Goal: Task Accomplishment & Management: Use online tool/utility

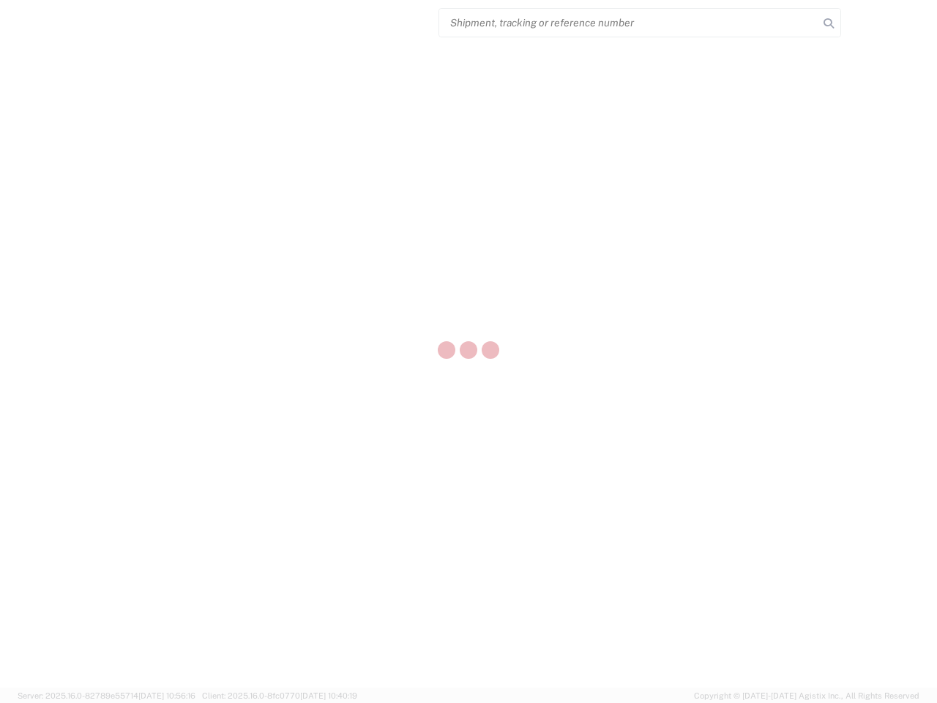
select select "US"
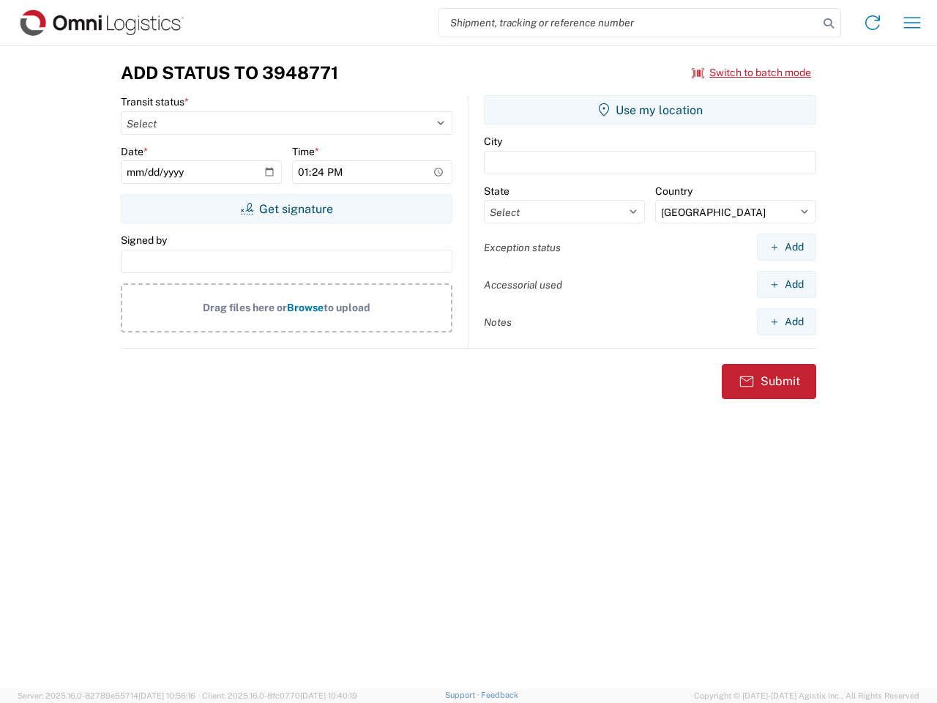
click at [629, 23] on input "search" at bounding box center [628, 23] width 379 height 28
click at [829, 23] on icon at bounding box center [828, 23] width 20 height 20
click at [872, 23] on icon at bounding box center [872, 22] width 23 height 23
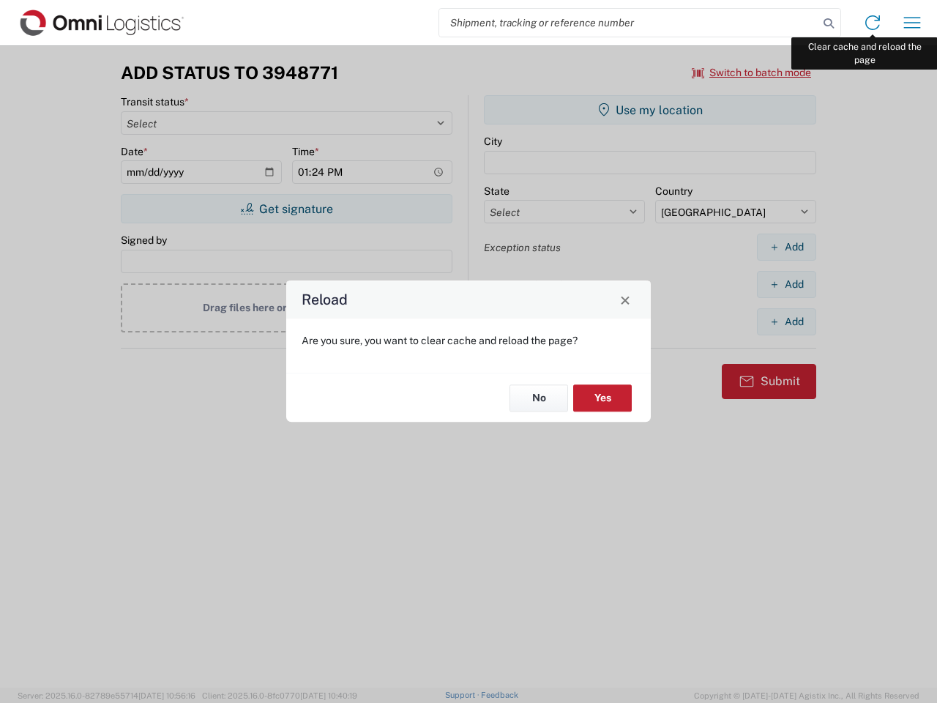
click at [912, 23] on div "Reload Are you sure, you want to clear cache and reload the page? No Yes" at bounding box center [468, 351] width 937 height 703
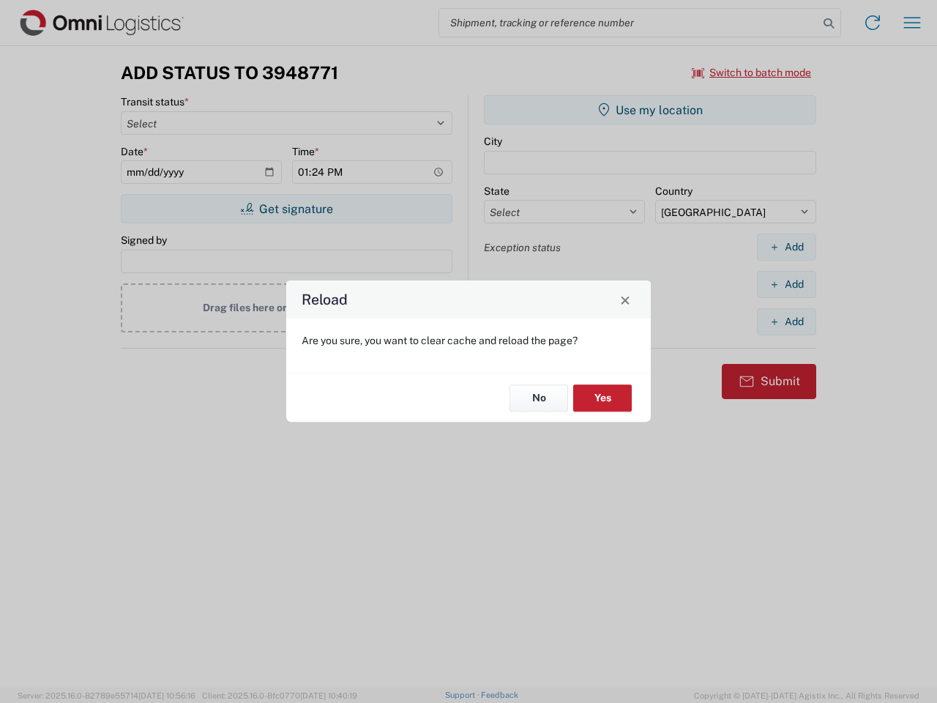
click at [752, 72] on div "Reload Are you sure, you want to clear cache and reload the page? No Yes" at bounding box center [468, 351] width 937 height 703
click at [286, 209] on div "Reload Are you sure, you want to clear cache and reload the page? No Yes" at bounding box center [468, 351] width 937 height 703
click at [650, 110] on div "Reload Are you sure, you want to clear cache and reload the page? No Yes" at bounding box center [468, 351] width 937 height 703
click at [786, 247] on div "Reload Are you sure, you want to clear cache and reload the page? No Yes" at bounding box center [468, 351] width 937 height 703
click at [786, 284] on div "Reload Are you sure, you want to clear cache and reload the page? No Yes" at bounding box center [468, 351] width 937 height 703
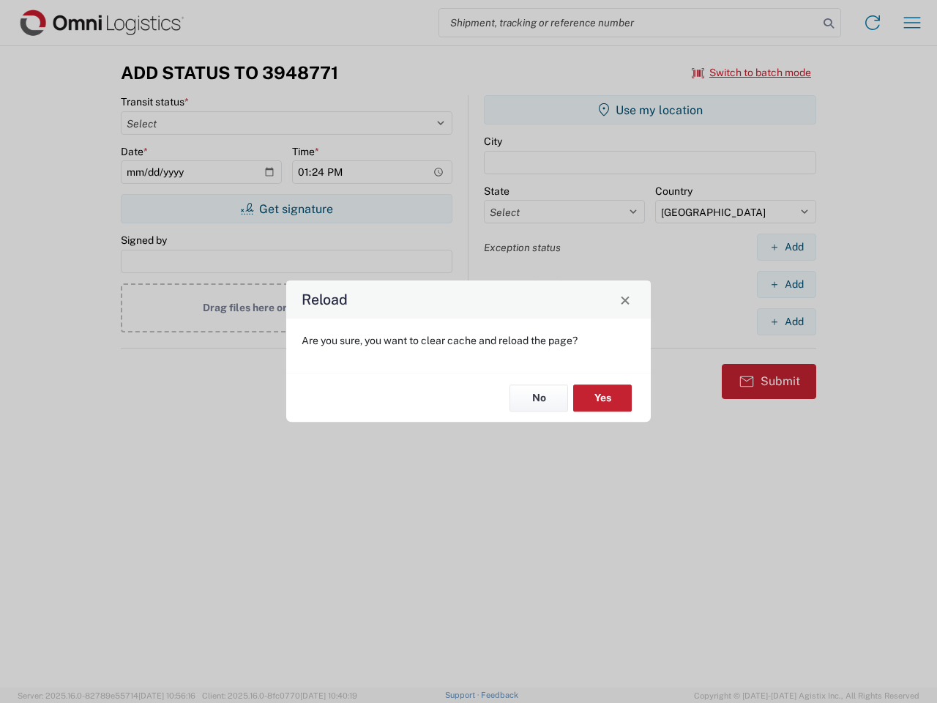
click at [786, 321] on div "Reload Are you sure, you want to clear cache and reload the page? No Yes" at bounding box center [468, 351] width 937 height 703
